Goal: Communication & Community: Answer question/provide support

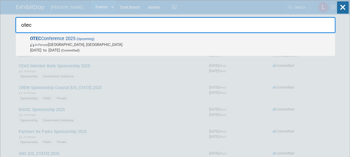
type input "otec"
click at [235, 38] on span "OTEC Conference 2025 (Upcoming) In-Person Columbus, OH Oct 14, 2025 to Oct 15, …" at bounding box center [180, 44] width 304 height 17
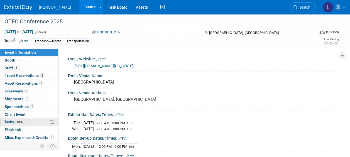
click at [20, 120] on span "100%" at bounding box center [19, 122] width 9 height 4
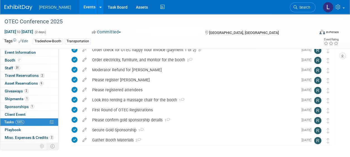
scroll to position [40, 0]
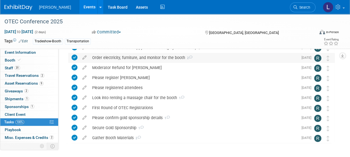
click at [119, 57] on div "Order electricity, furniture, and monitor for the booth 2" at bounding box center [194, 57] width 209 height 9
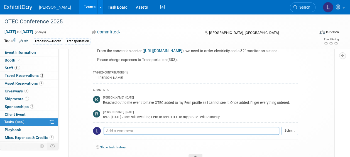
scroll to position [82, 0]
click at [175, 132] on textarea at bounding box center [192, 130] width 176 height 8
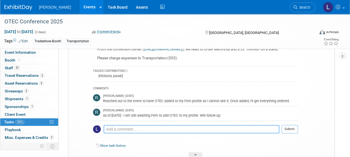
scroll to position [85, 0]
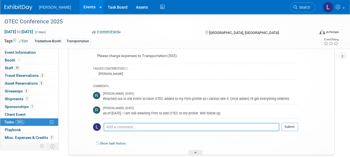
click at [159, 131] on textarea at bounding box center [192, 127] width 176 height 8
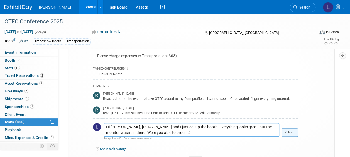
type textarea "Hi [PERSON_NAME], [PERSON_NAME] and I just set up the booth. Everything looks g…"
click at [286, 137] on button "Submit" at bounding box center [290, 133] width 16 height 8
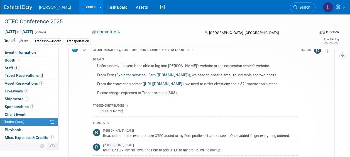
scroll to position [48, 0]
click at [149, 76] on link "Exhibitor services - Fern ([DOMAIN_NAME])" at bounding box center [153, 75] width 72 height 4
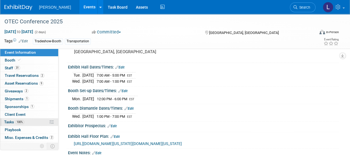
click at [25, 119] on link "100% Tasks 100%" at bounding box center [29, 123] width 58 height 8
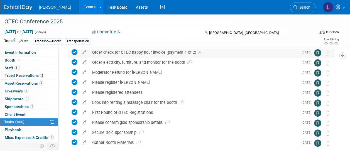
scroll to position [35, 0]
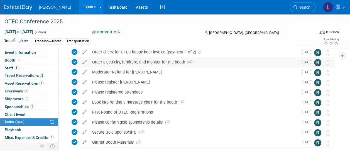
click at [139, 63] on div "Order electricity, furniture, and monitor for the booth 3" at bounding box center [194, 61] width 209 height 9
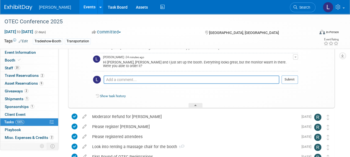
scroll to position [153, 0]
